Goal: Obtain resource: Obtain resource

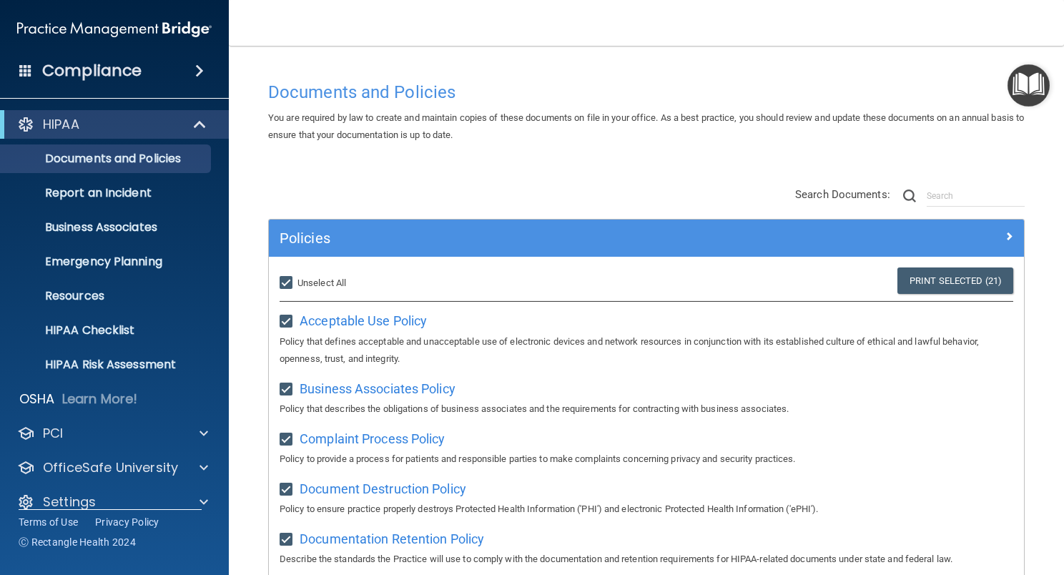
click at [281, 280] on input "Select All (Unselect 21) Unselect All" at bounding box center [288, 282] width 16 height 11
checkbox input "false"
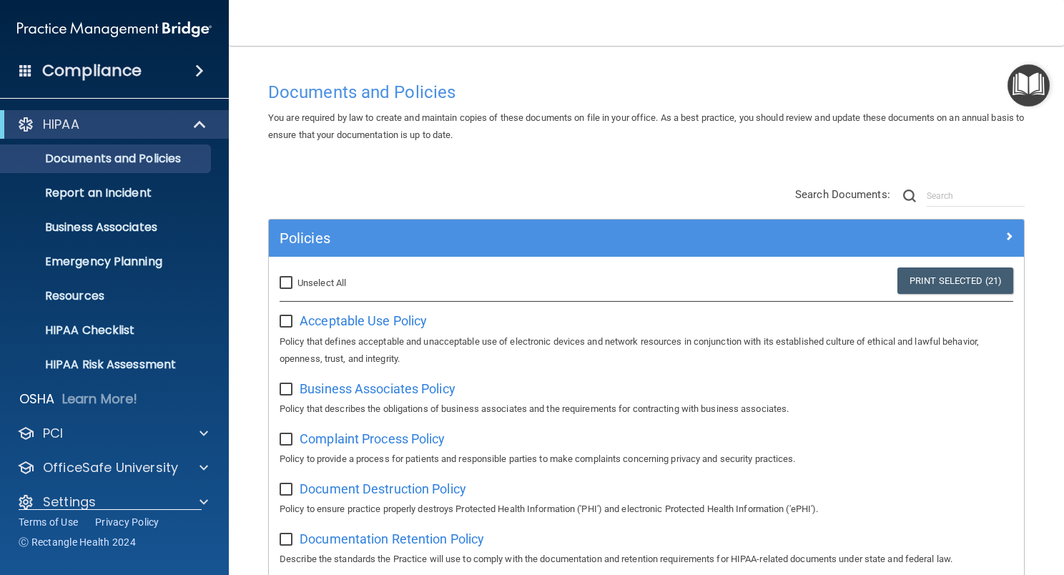
checkbox input "false"
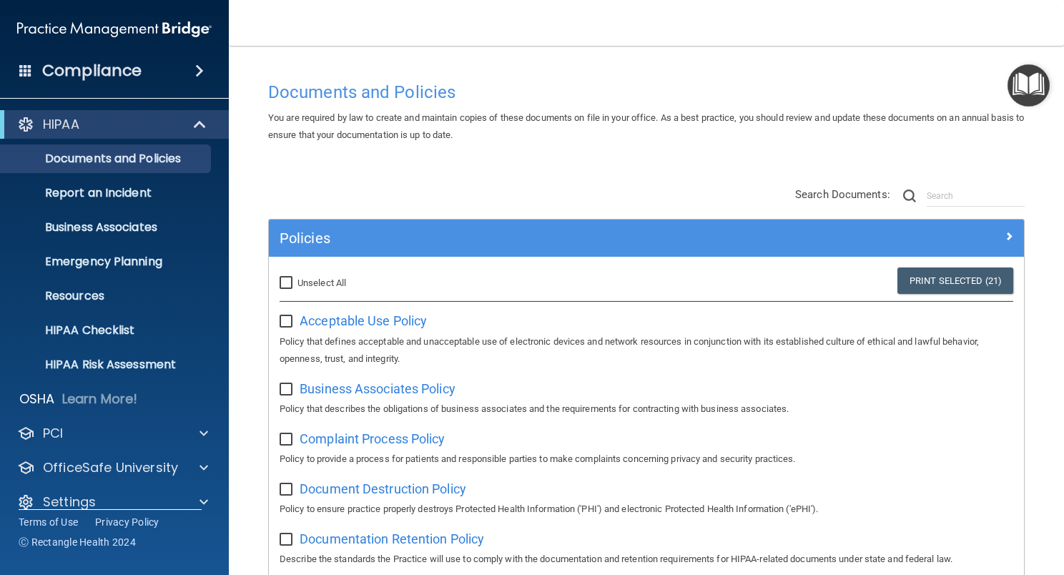
checkbox input "false"
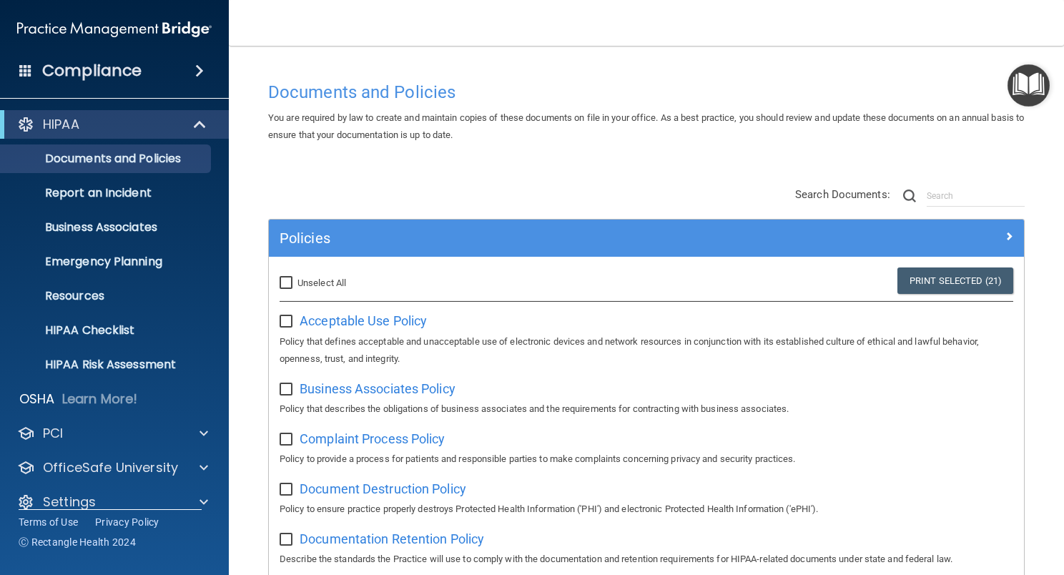
checkbox input "false"
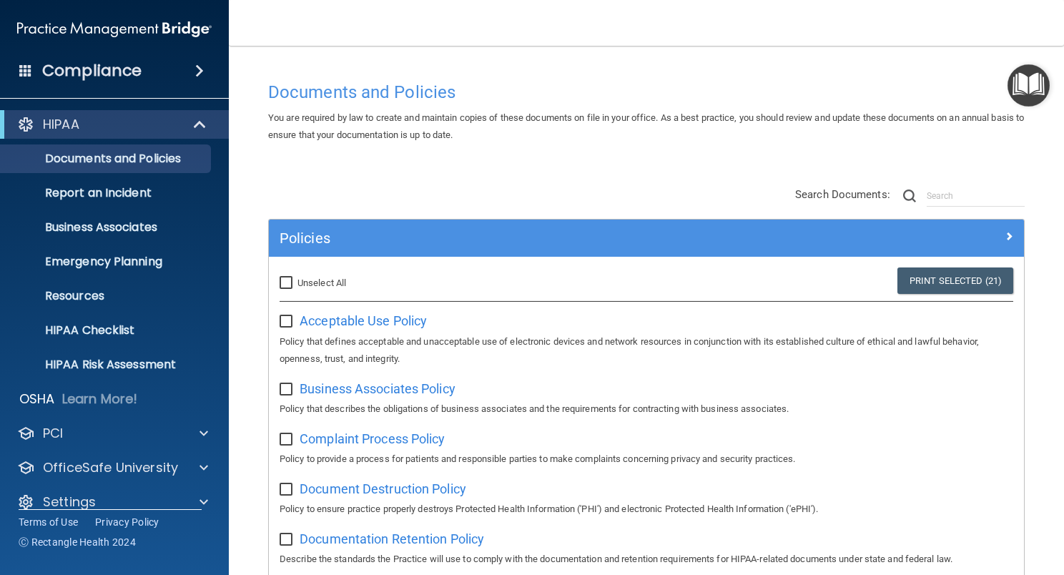
checkbox input "false"
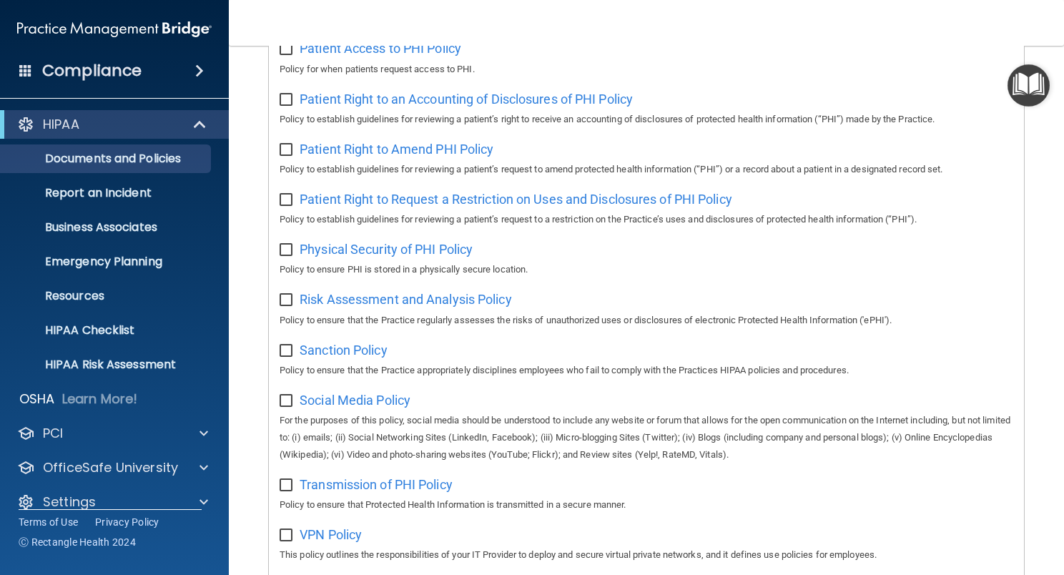
scroll to position [1073, 0]
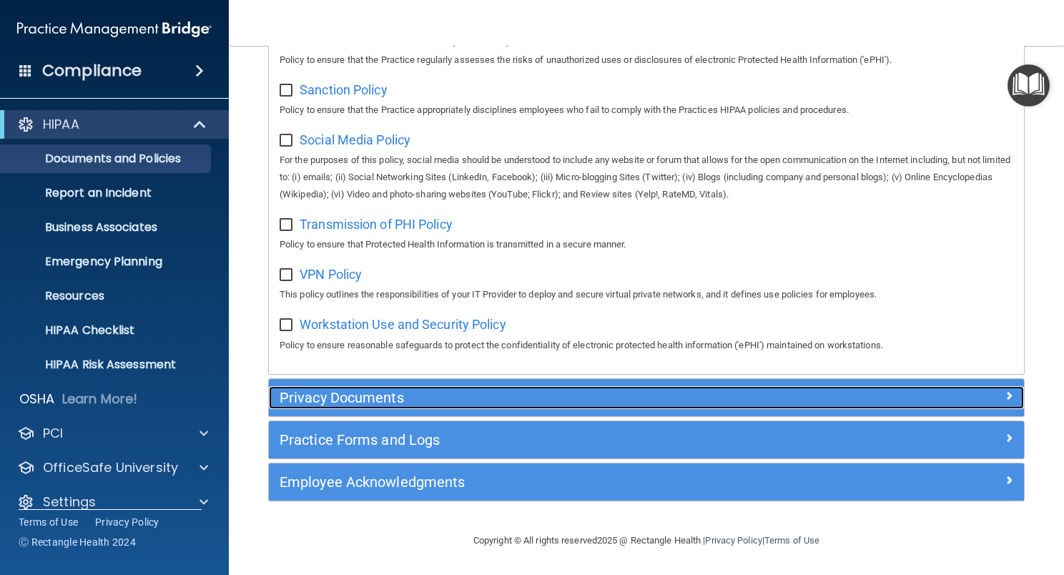
click at [1005, 397] on span at bounding box center [1009, 395] width 9 height 17
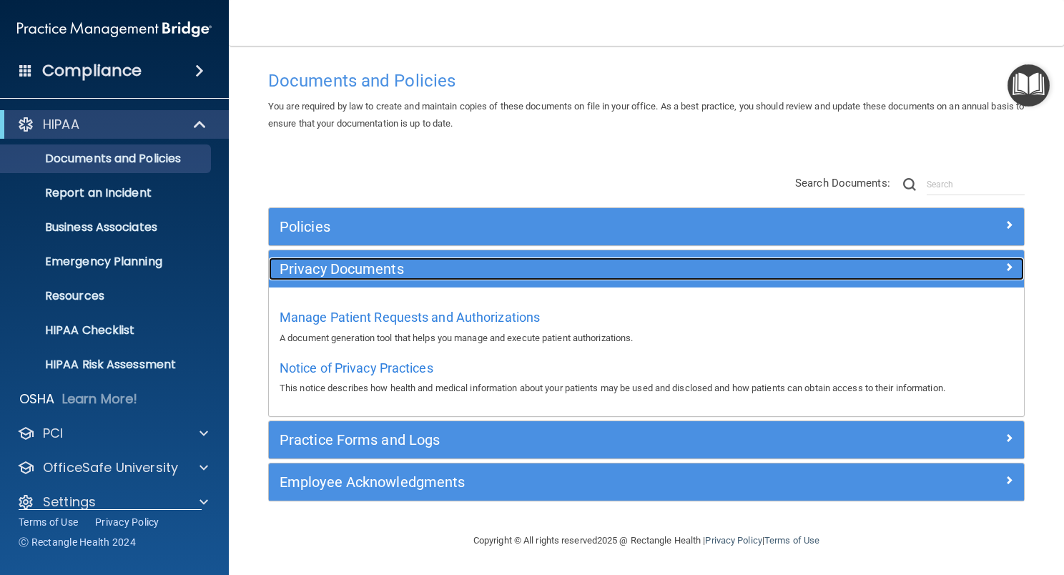
scroll to position [11, 0]
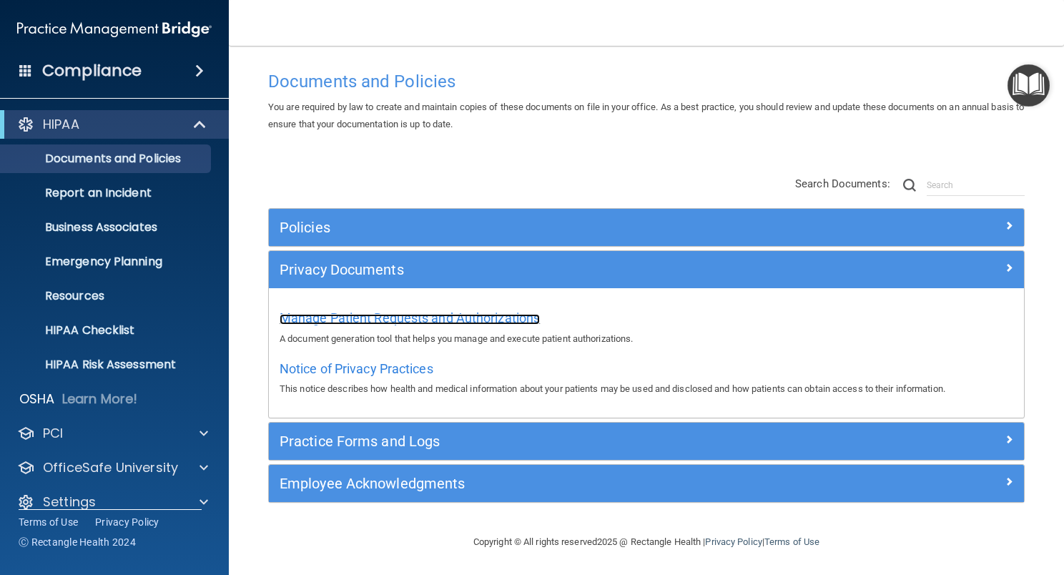
click at [470, 312] on span "Manage Patient Requests and Authorizations" at bounding box center [410, 317] width 260 height 15
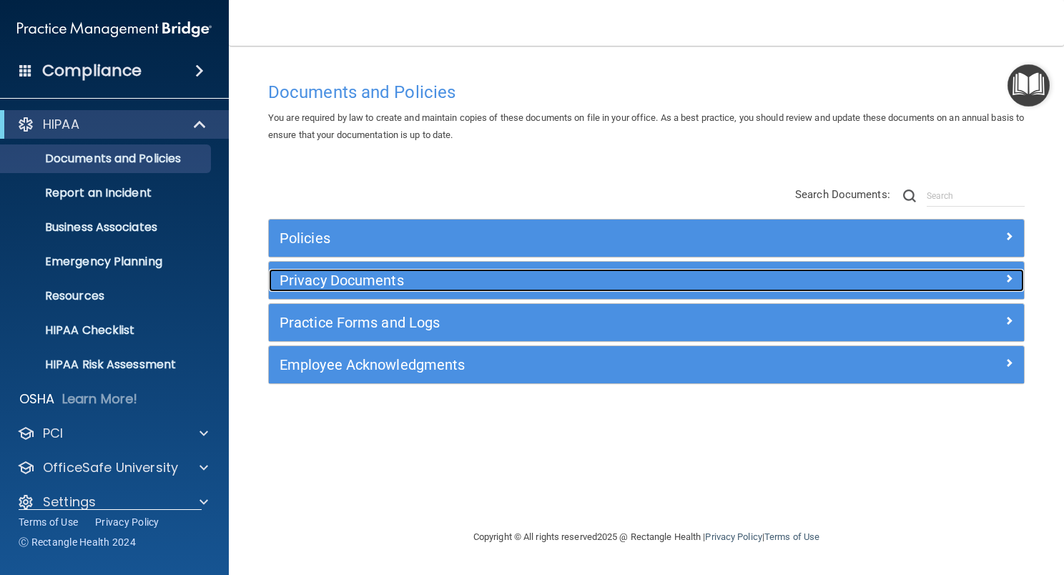
click at [1009, 279] on span at bounding box center [1009, 278] width 9 height 17
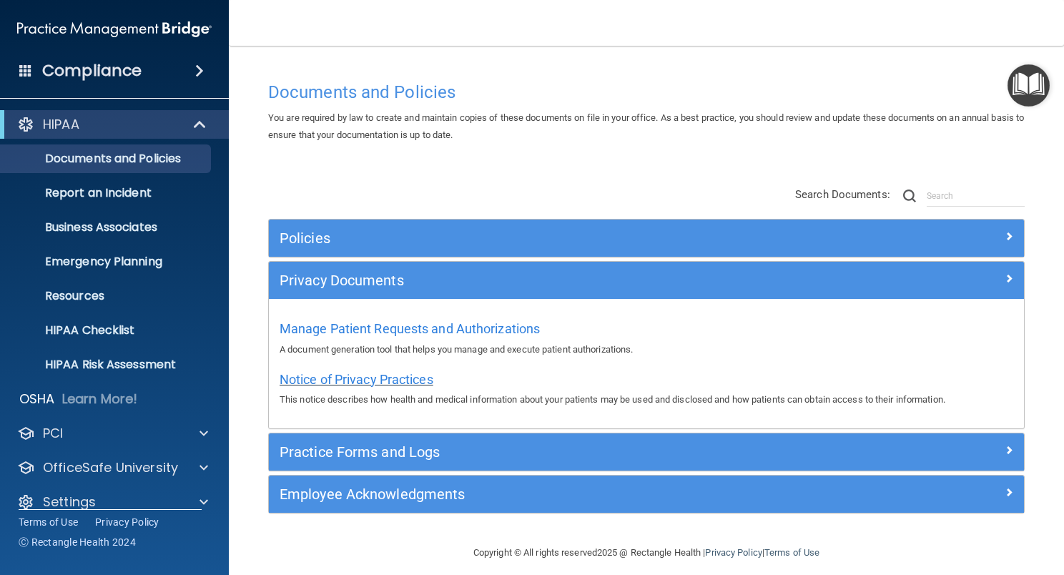
click at [415, 375] on span "Notice of Privacy Practices" at bounding box center [357, 379] width 154 height 15
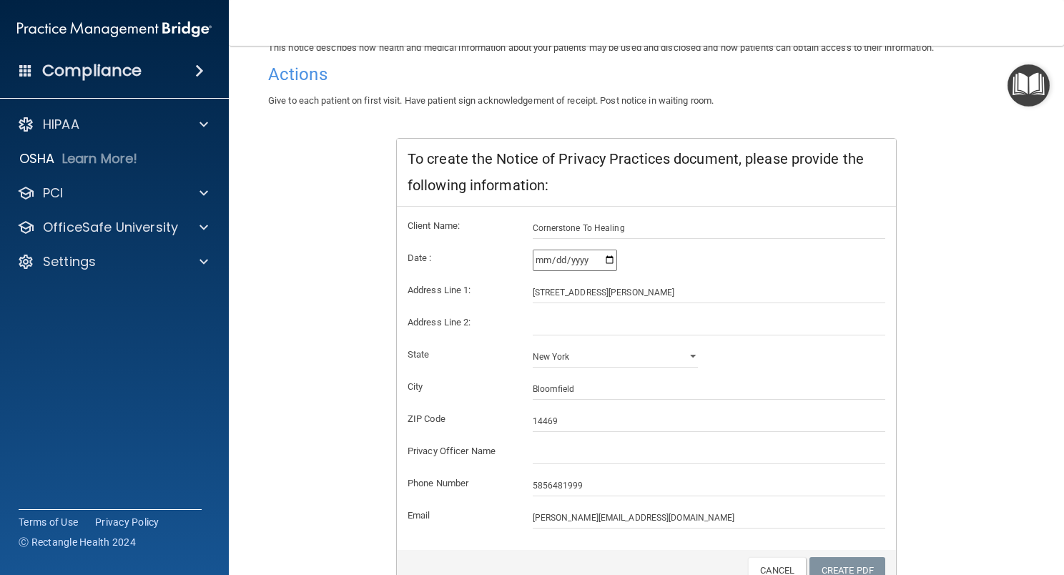
scroll to position [217, 0]
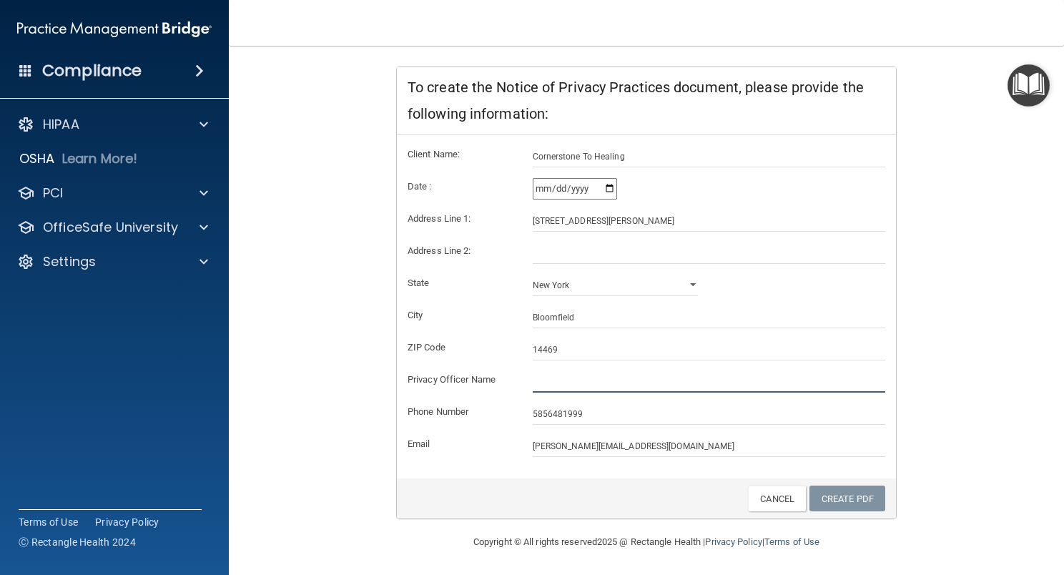
click at [533, 381] on input "text" at bounding box center [709, 381] width 353 height 21
type input "Sandra L. Bullard"
click at [837, 491] on link "Create PDF" at bounding box center [847, 499] width 76 height 26
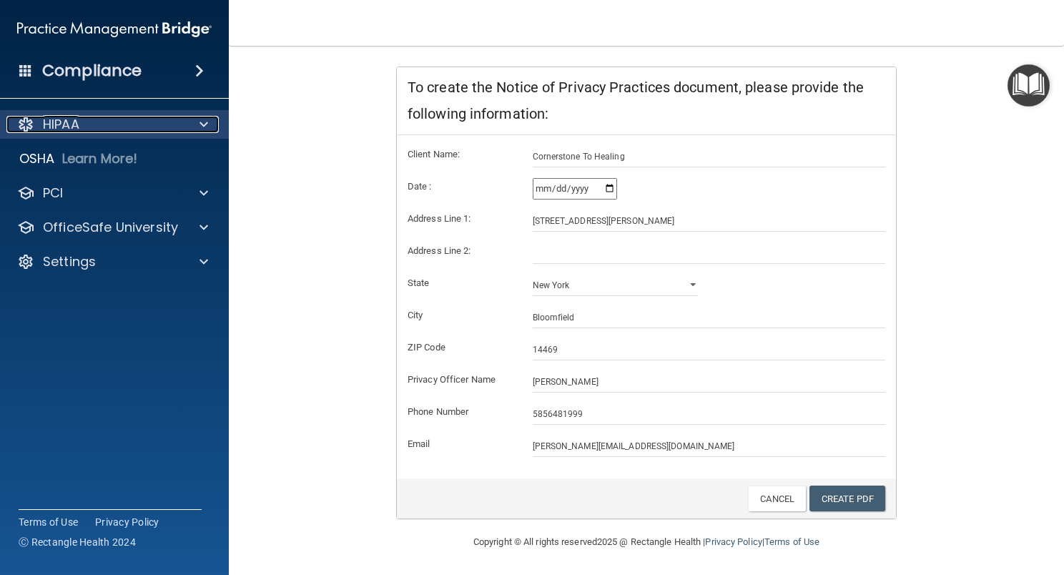
click at [71, 124] on p "HIPAA" at bounding box center [61, 124] width 36 height 17
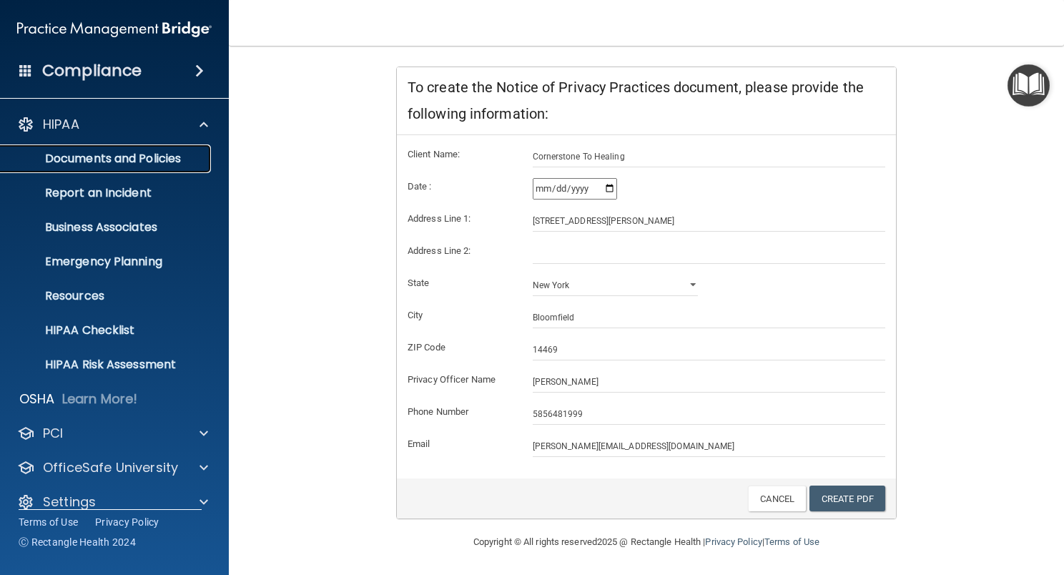
click at [123, 163] on p "Documents and Policies" at bounding box center [106, 159] width 195 height 14
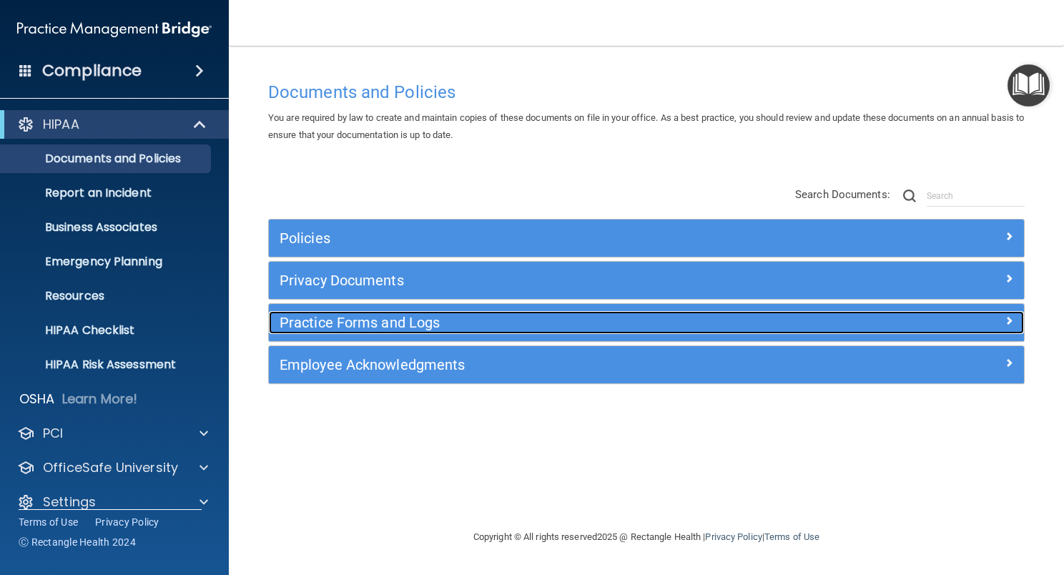
click at [449, 316] on h5 "Practice Forms and Logs" at bounding box center [552, 323] width 545 height 16
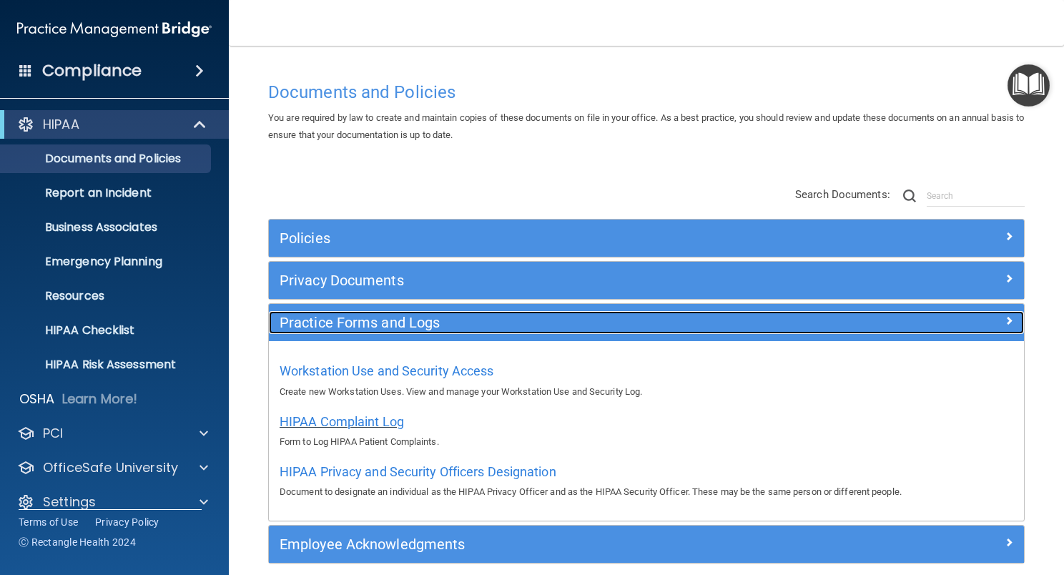
scroll to position [61, 0]
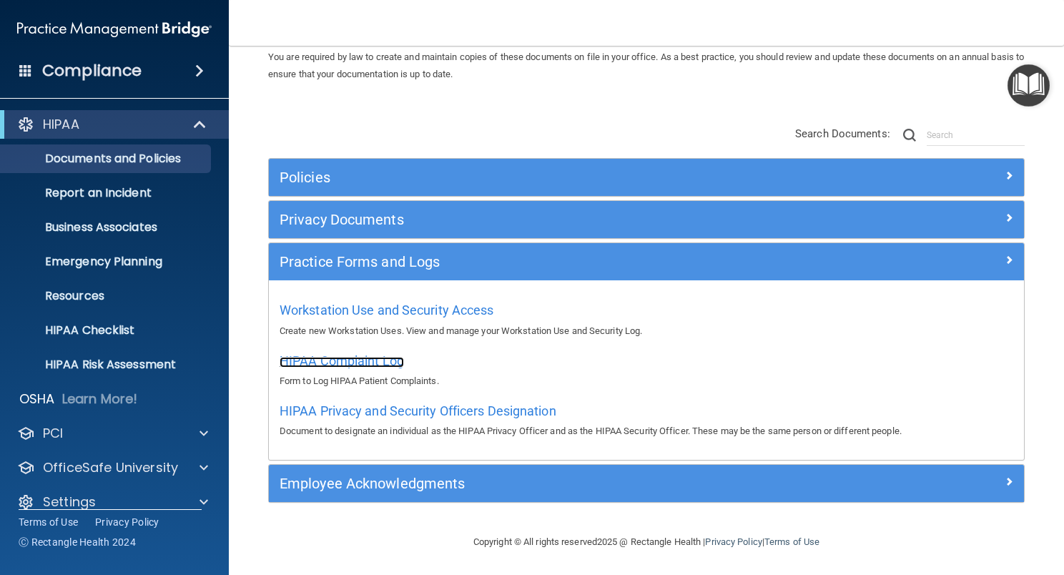
click at [365, 355] on span "HIPAA Complaint Log" at bounding box center [342, 360] width 124 height 15
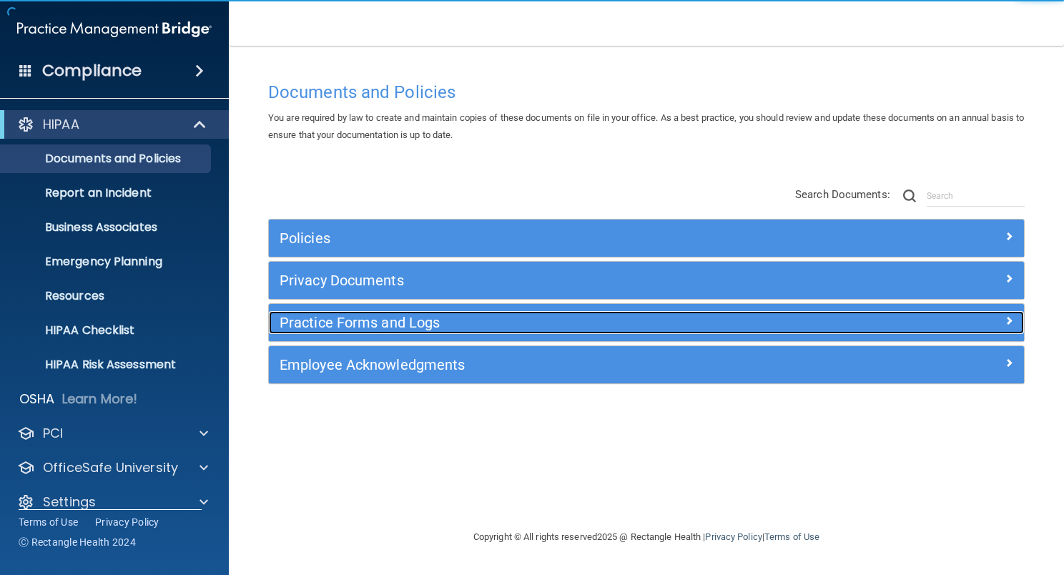
click at [403, 317] on h5 "Practice Forms and Logs" at bounding box center [552, 323] width 545 height 16
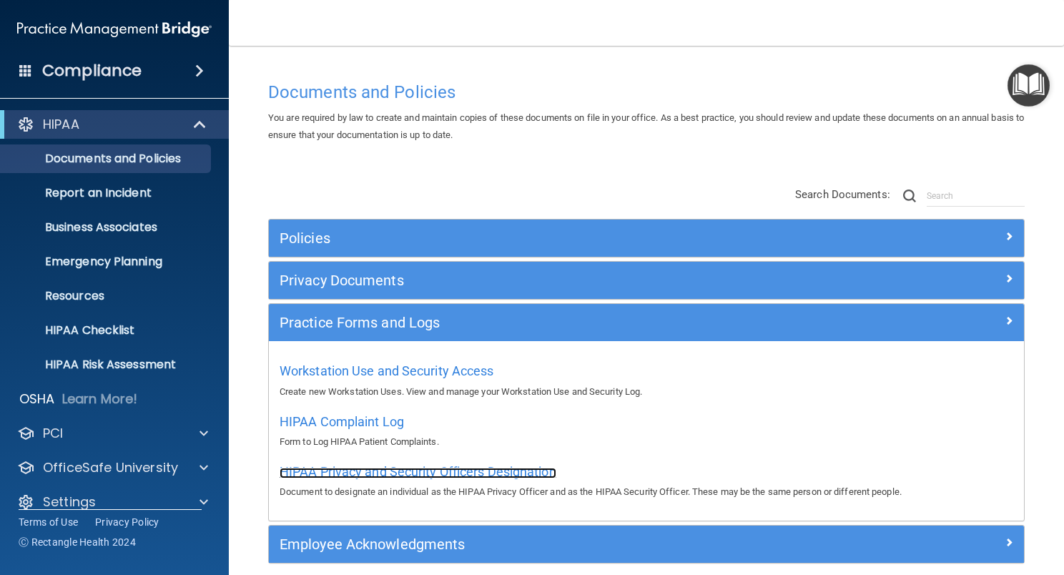
click at [387, 468] on span "HIPAA Privacy and Security Officers Designation" at bounding box center [418, 471] width 277 height 15
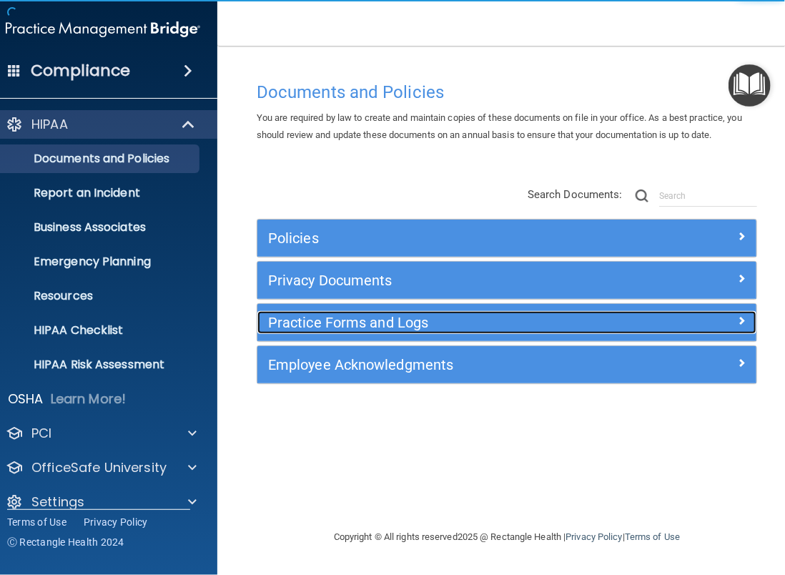
click at [424, 322] on h5 "Practice Forms and Logs" at bounding box center [444, 323] width 353 height 16
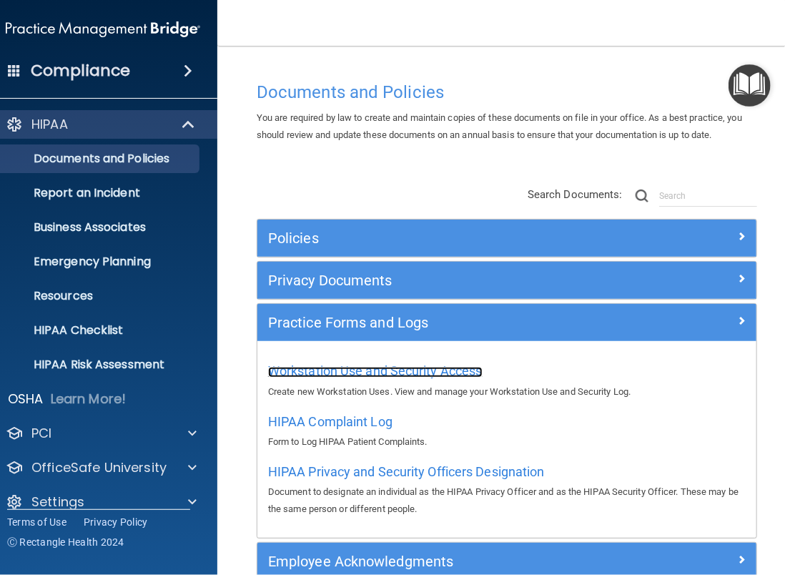
click at [451, 369] on span "Workstation Use and Security Access" at bounding box center [375, 370] width 215 height 15
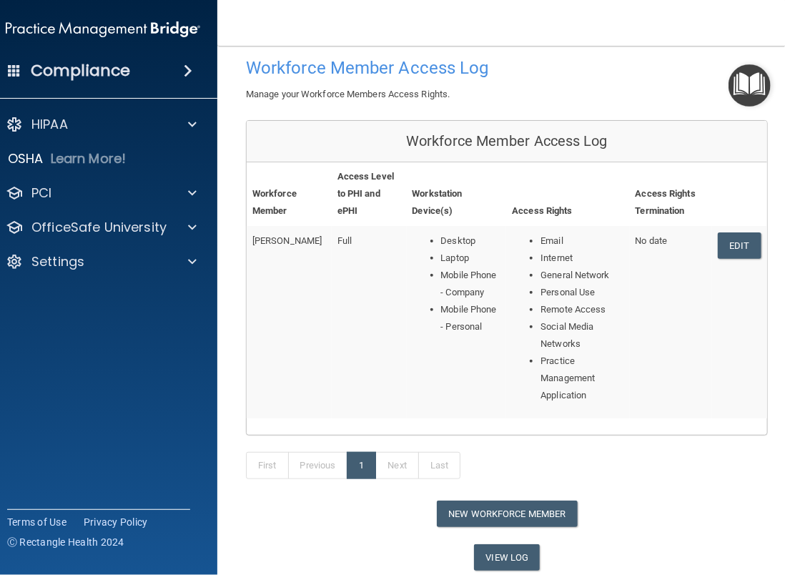
scroll to position [51, 0]
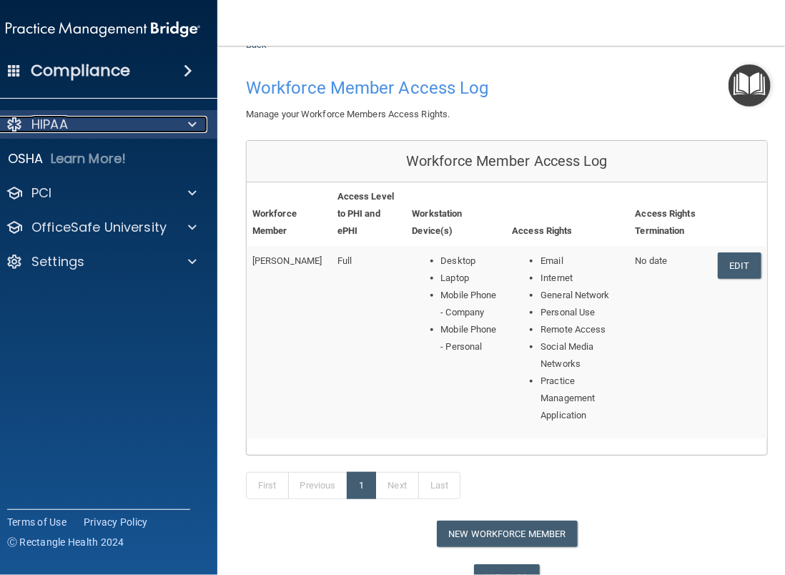
click at [61, 126] on p "HIPAA" at bounding box center [49, 124] width 36 height 17
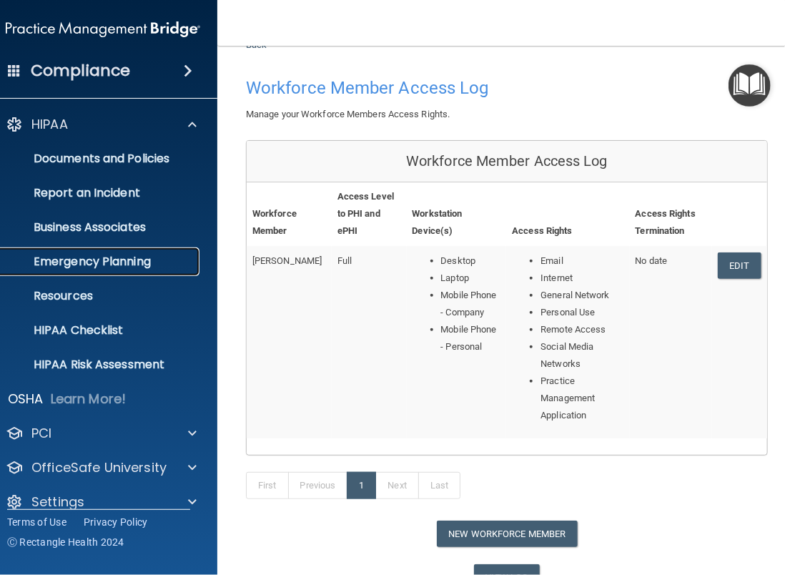
click at [109, 260] on p "Emergency Planning" at bounding box center [95, 262] width 195 height 14
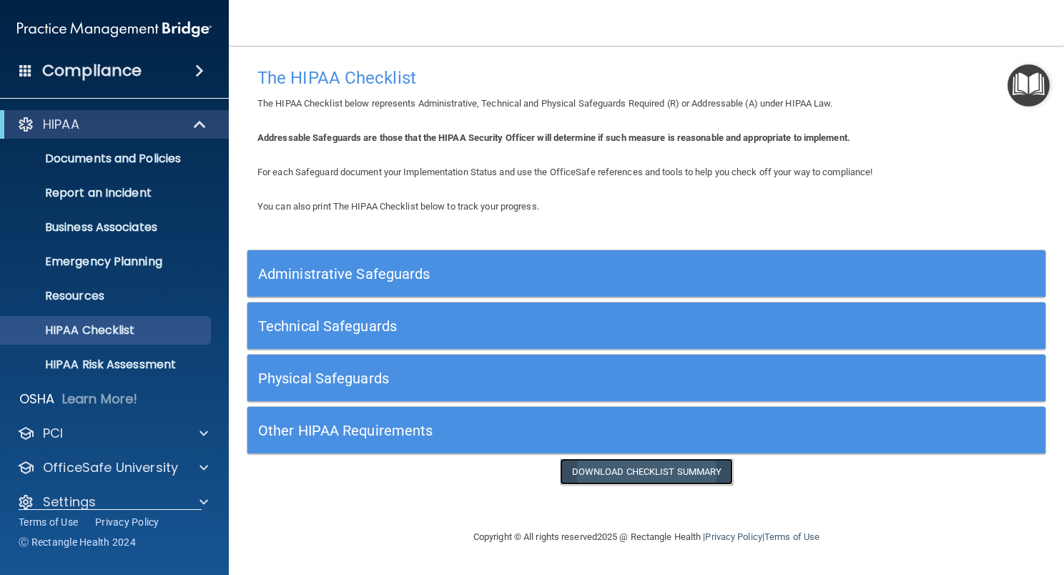
click at [649, 469] on link "Download Checklist Summary" at bounding box center [647, 471] width 174 height 26
